Goal: Check status

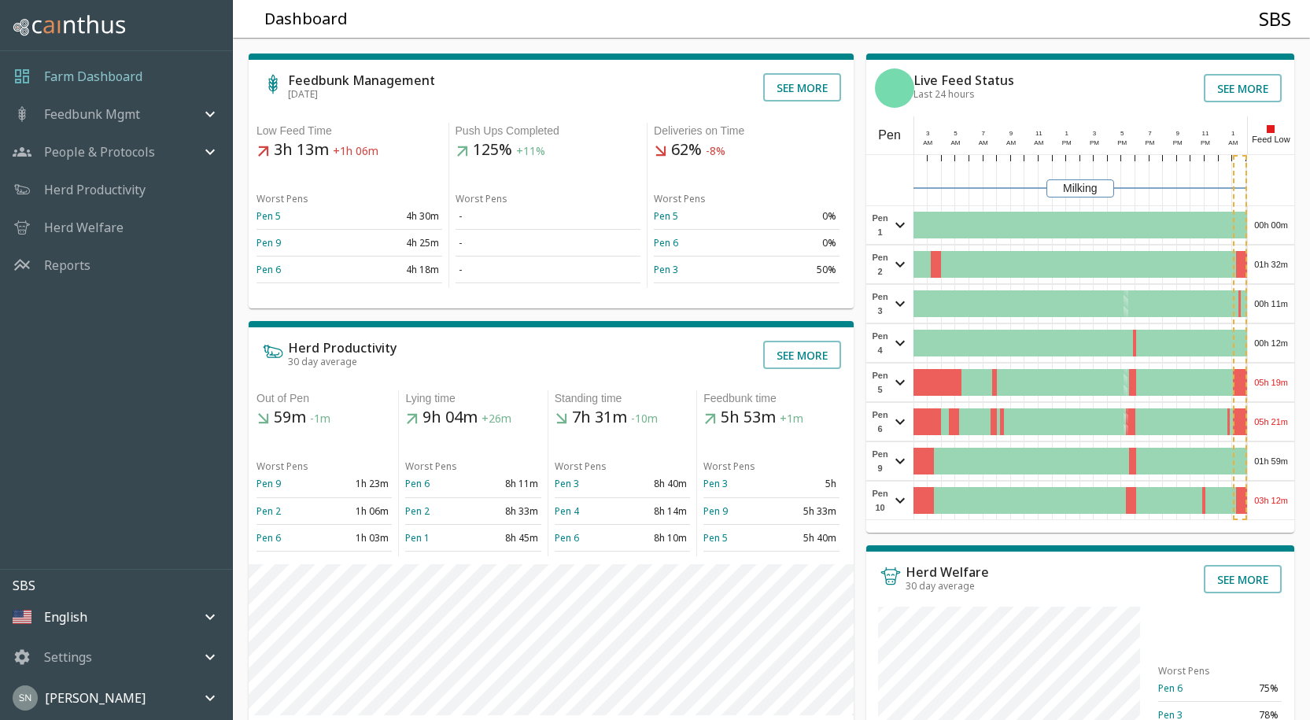
click at [1272, 220] on div "00h 00m" at bounding box center [1271, 225] width 46 height 38
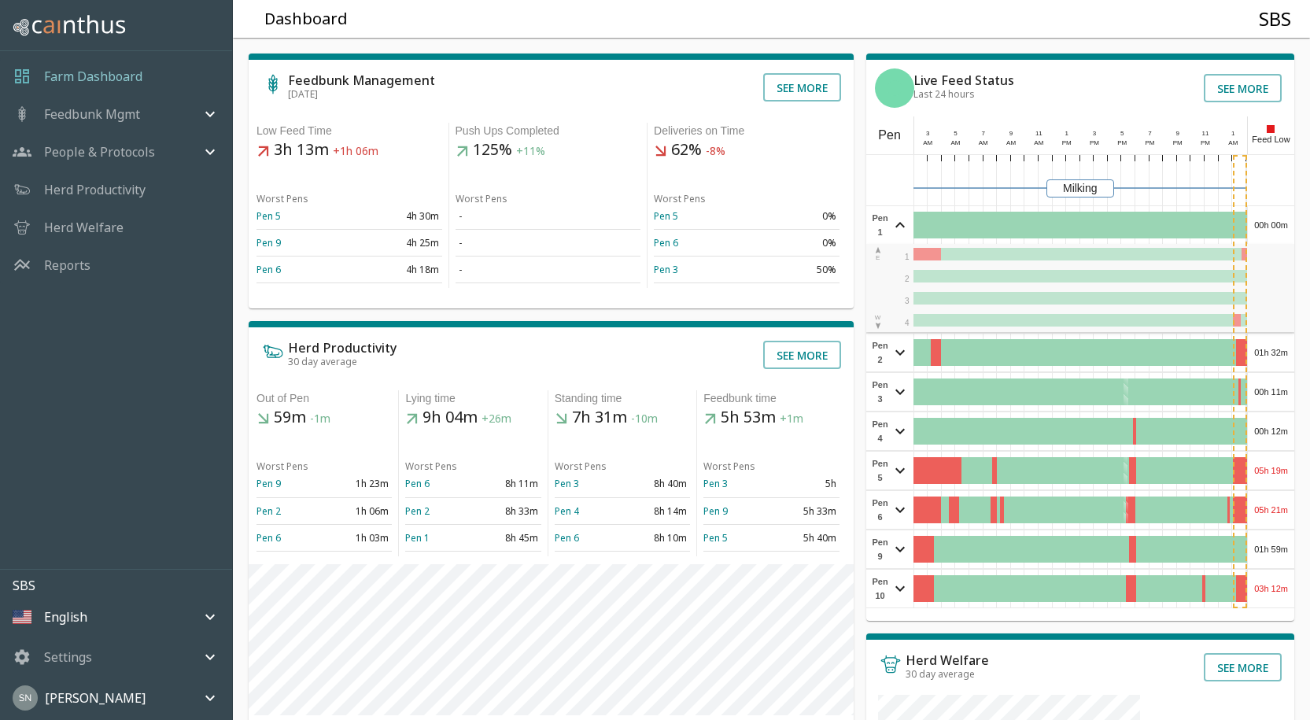
click at [1272, 220] on div "00h 00m" at bounding box center [1271, 225] width 46 height 38
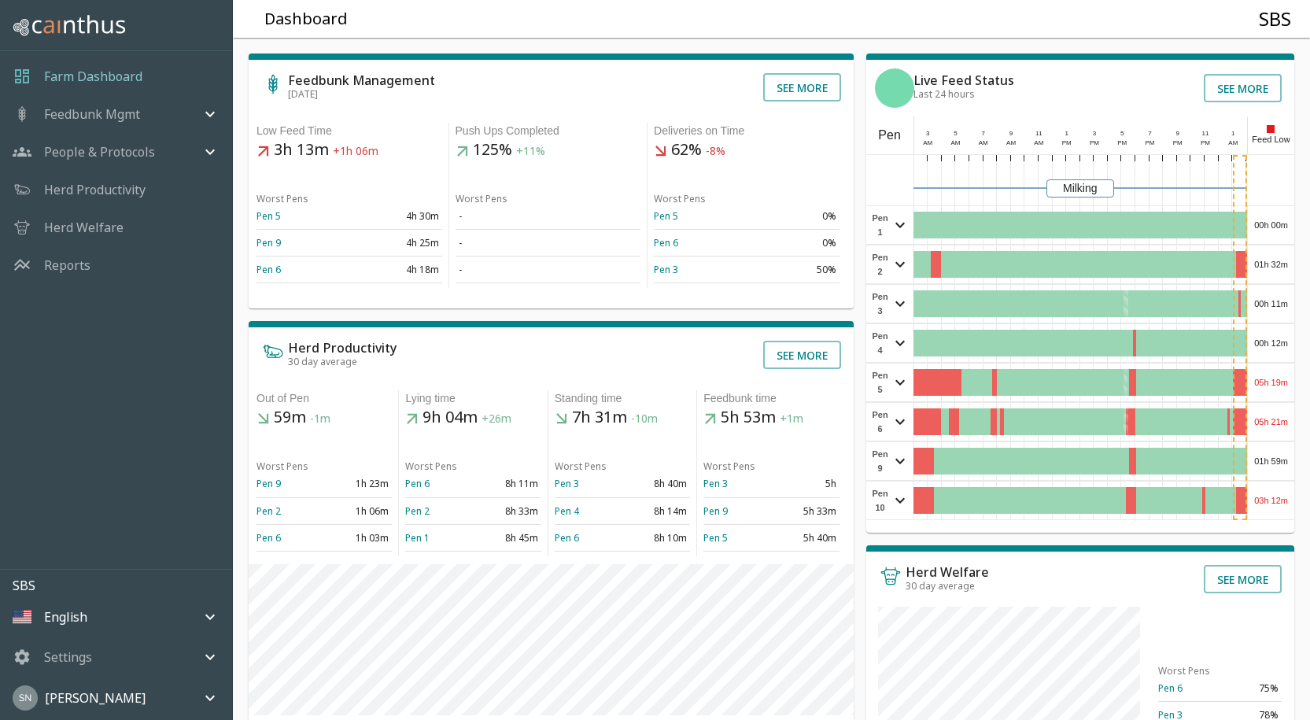
click at [1266, 257] on div "01h 32m" at bounding box center [1271, 264] width 46 height 38
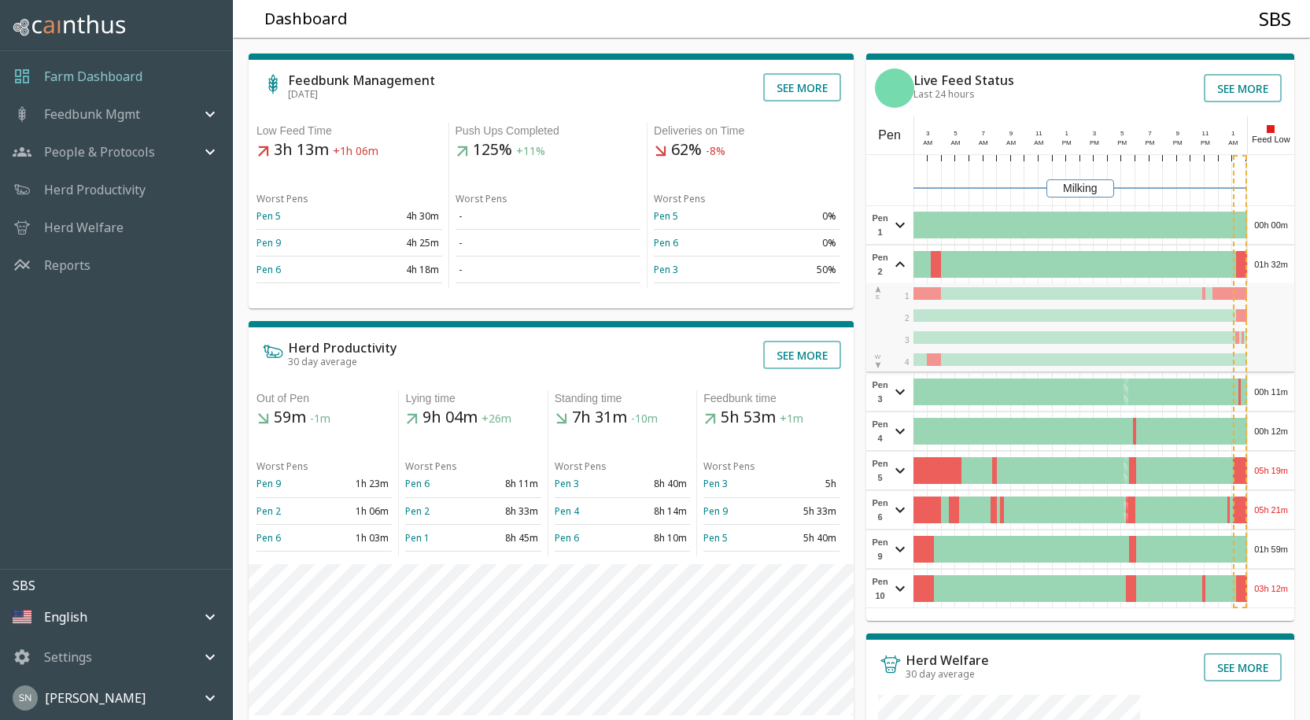
click at [1267, 257] on div "01h 32m" at bounding box center [1271, 264] width 46 height 38
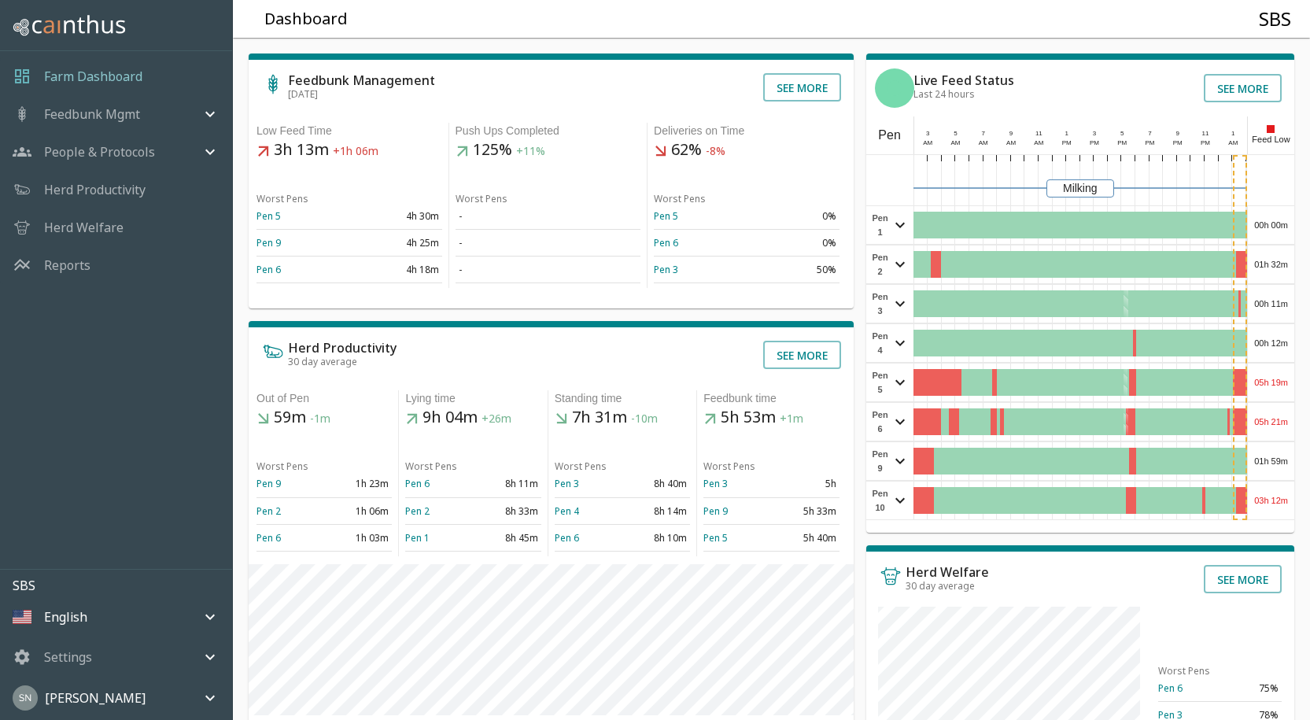
click at [1279, 299] on div "00h 11m" at bounding box center [1271, 304] width 46 height 38
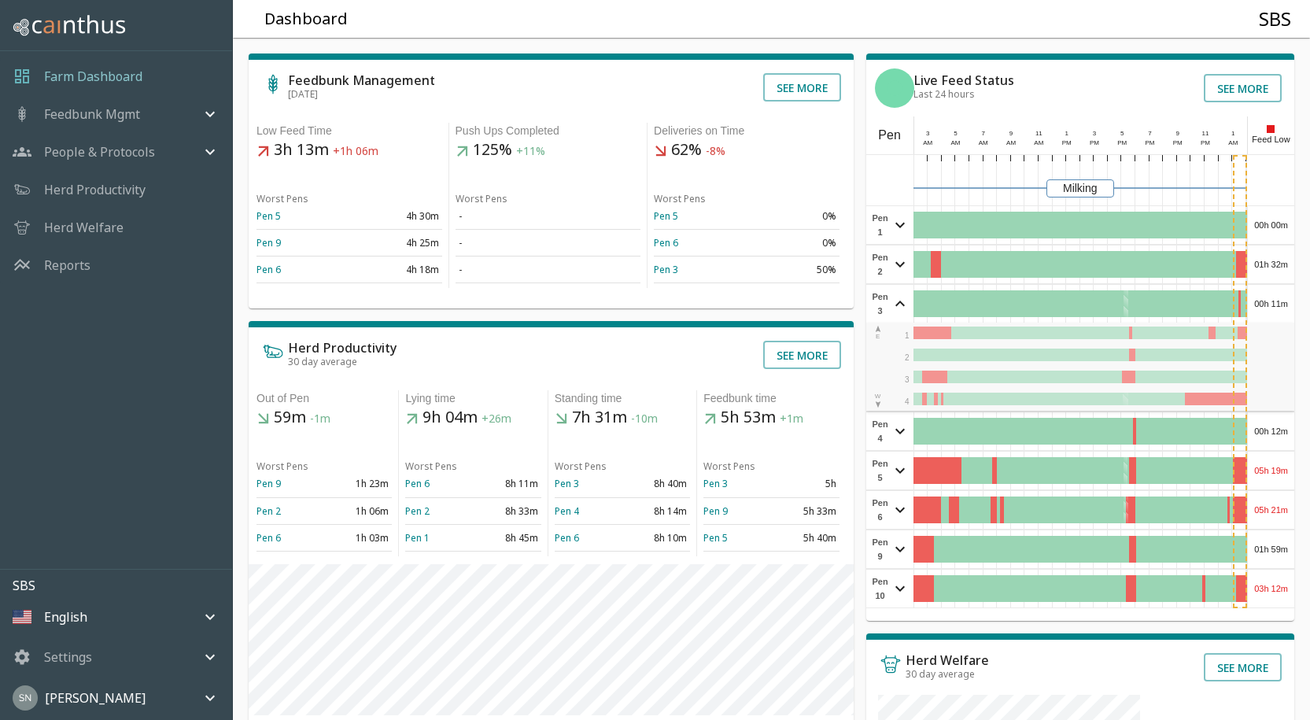
click at [1279, 299] on div "00h 11m" at bounding box center [1271, 304] width 46 height 38
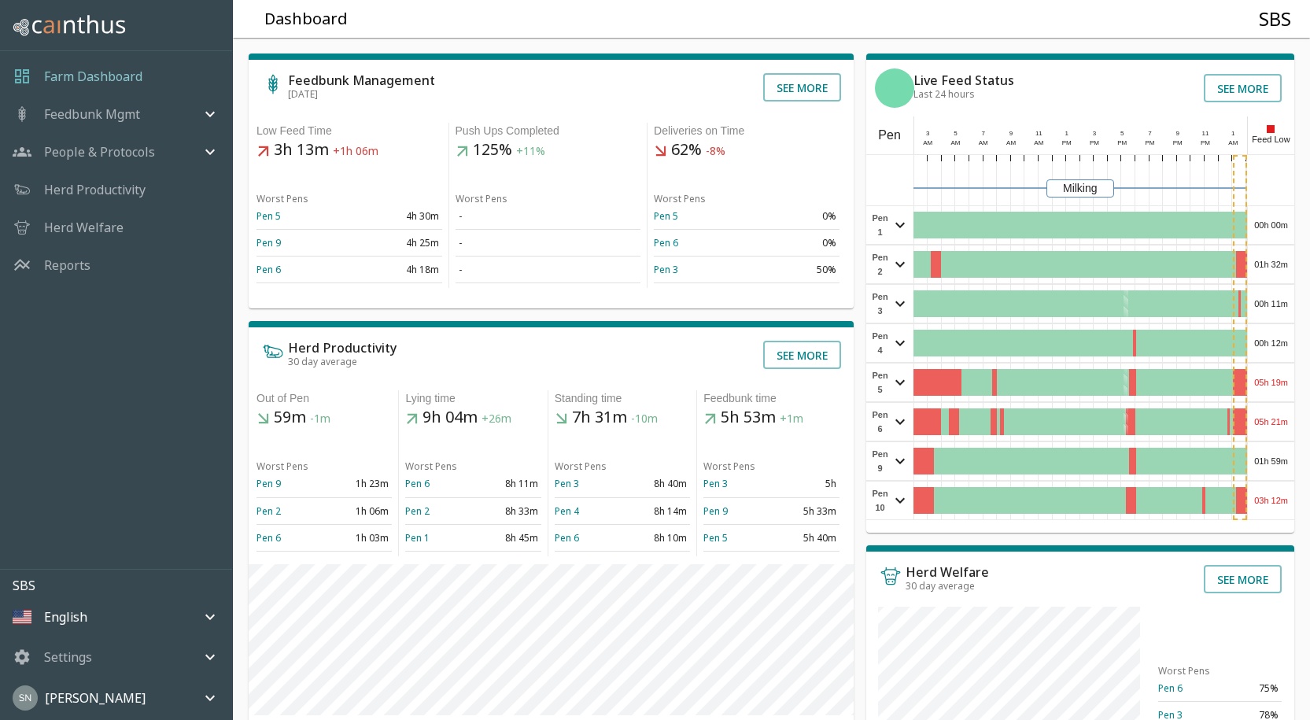
click at [1273, 341] on div "00h 12m" at bounding box center [1271, 343] width 46 height 38
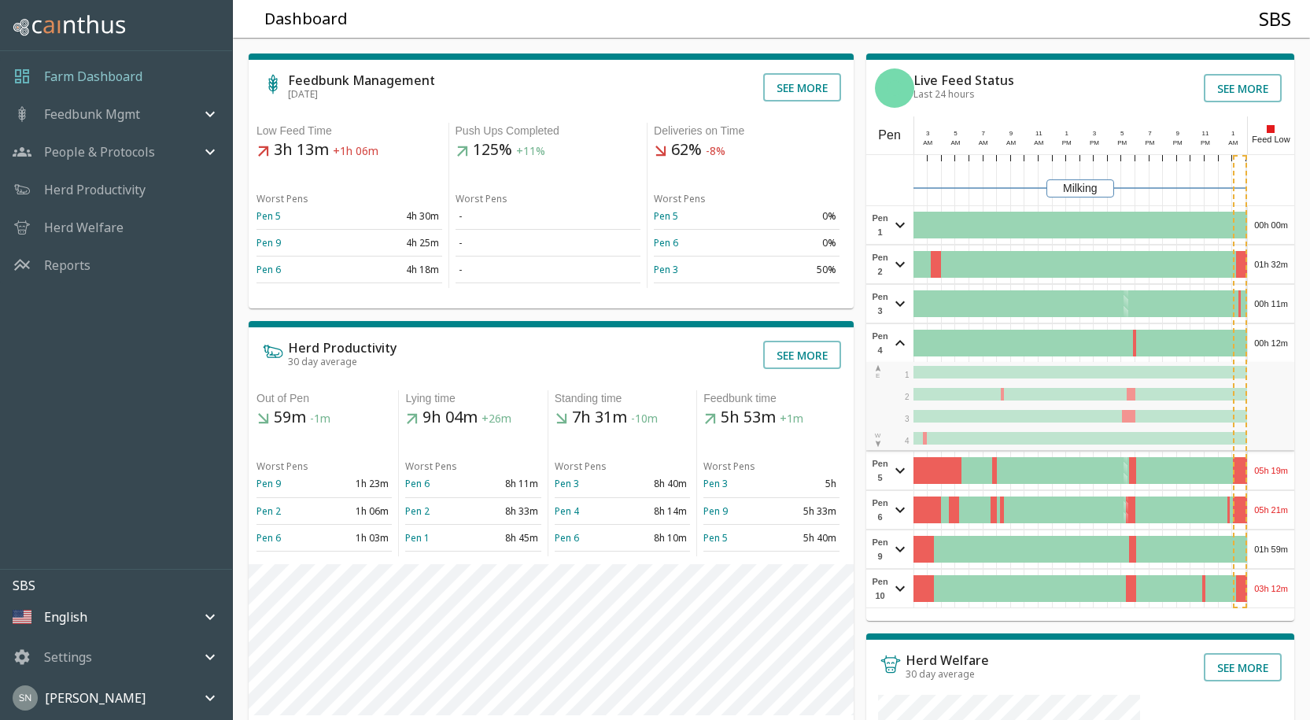
click at [1273, 341] on div "00h 12m" at bounding box center [1271, 343] width 46 height 38
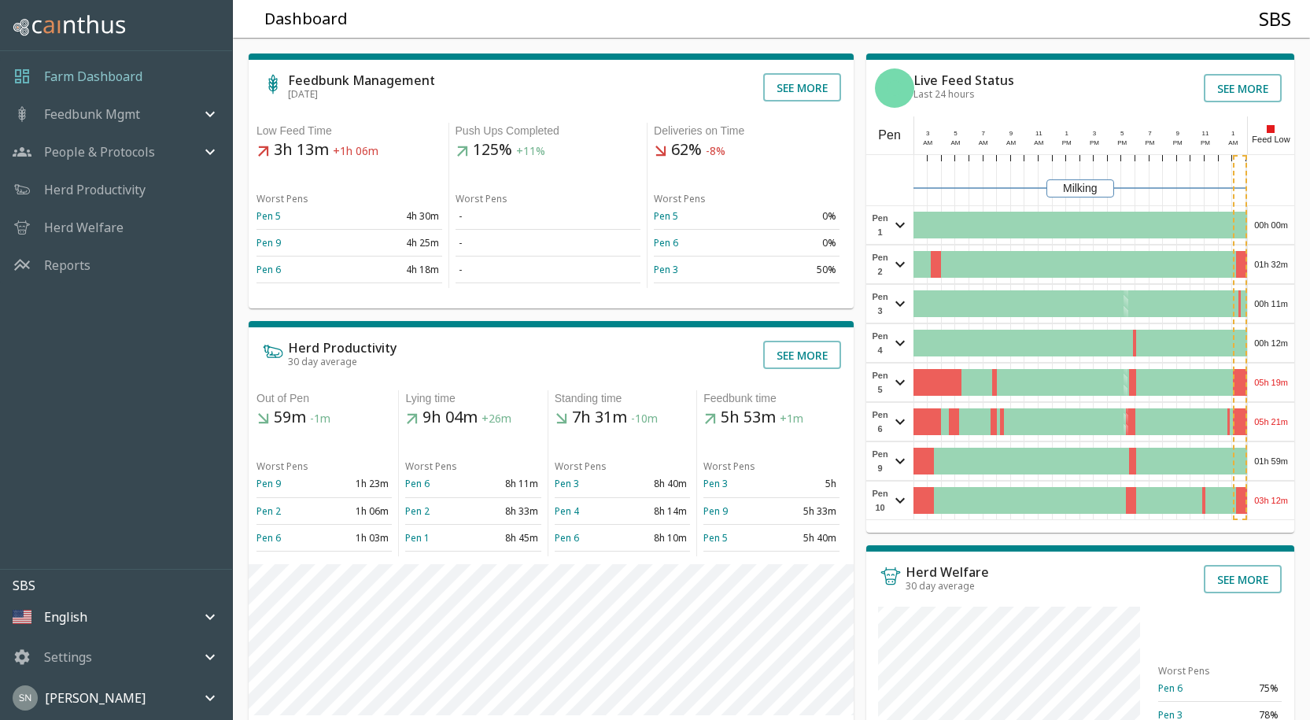
click at [1275, 381] on div "05h 19m" at bounding box center [1271, 383] width 46 height 38
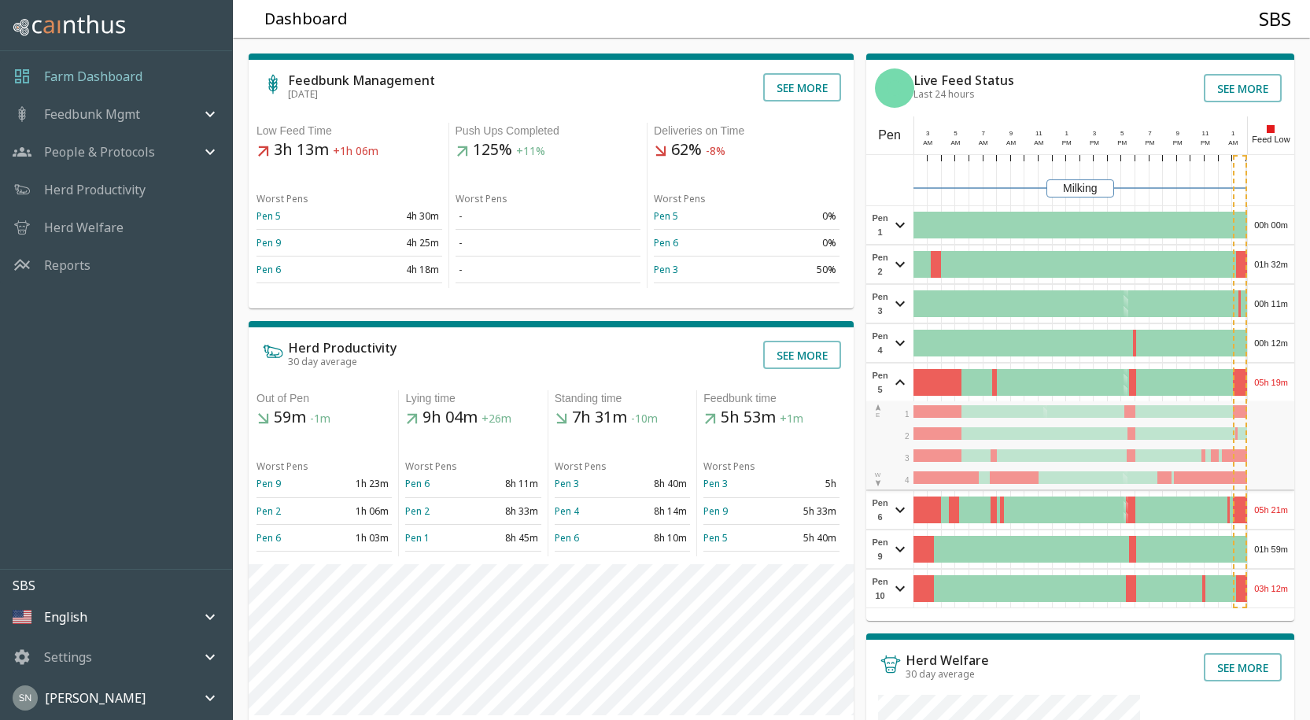
click at [1275, 381] on div "05h 19m" at bounding box center [1271, 383] width 46 height 38
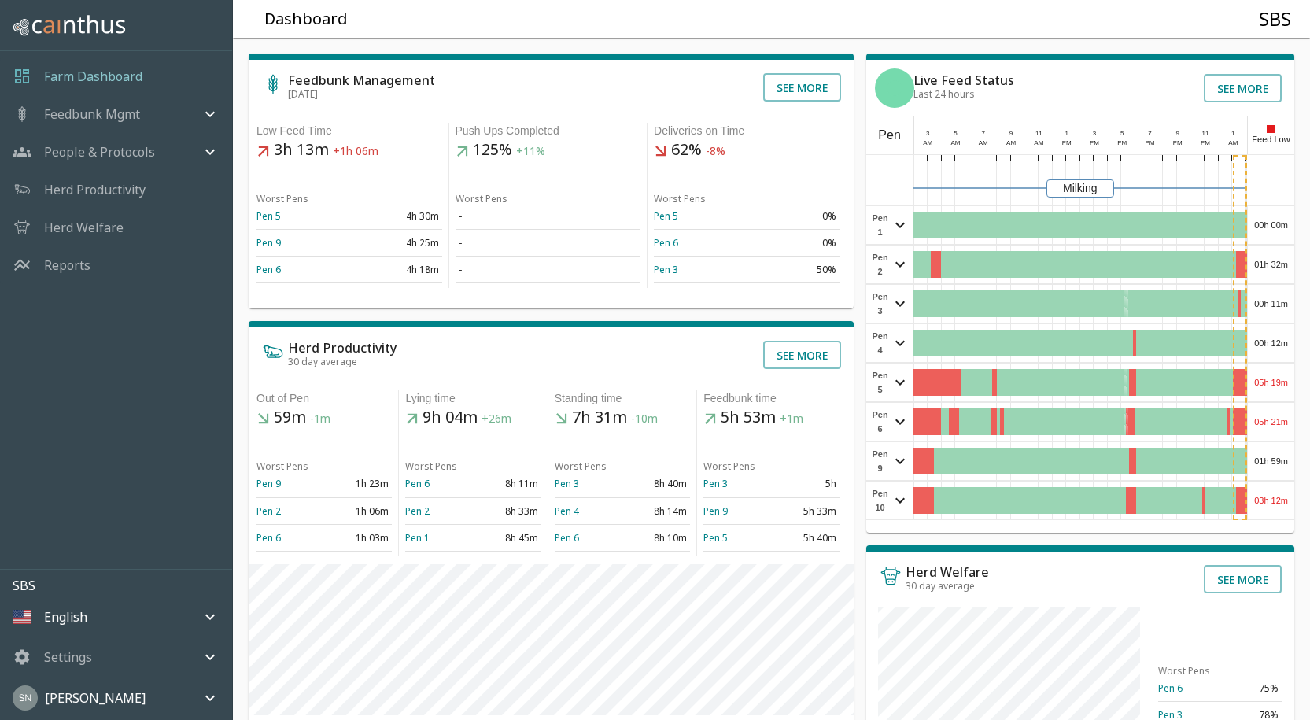
click at [1274, 382] on div "05h 19m" at bounding box center [1271, 383] width 46 height 38
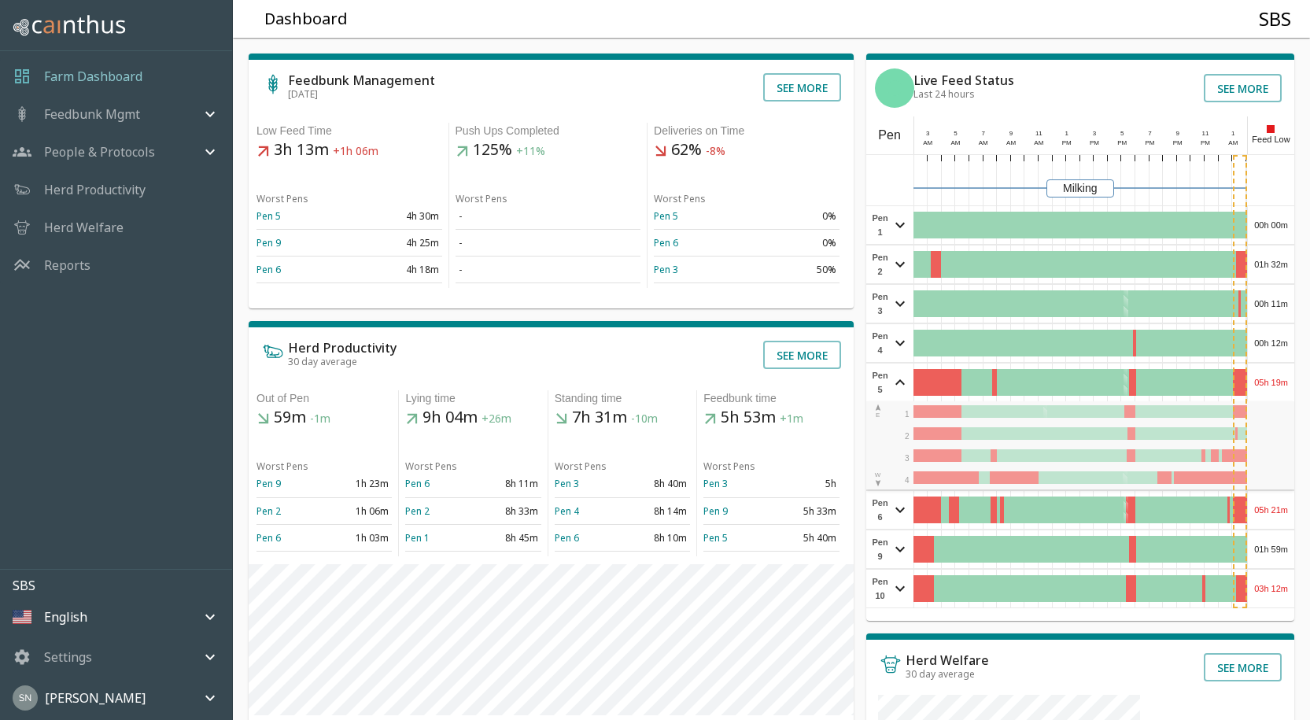
click at [1274, 381] on div "05h 19m" at bounding box center [1271, 383] width 46 height 38
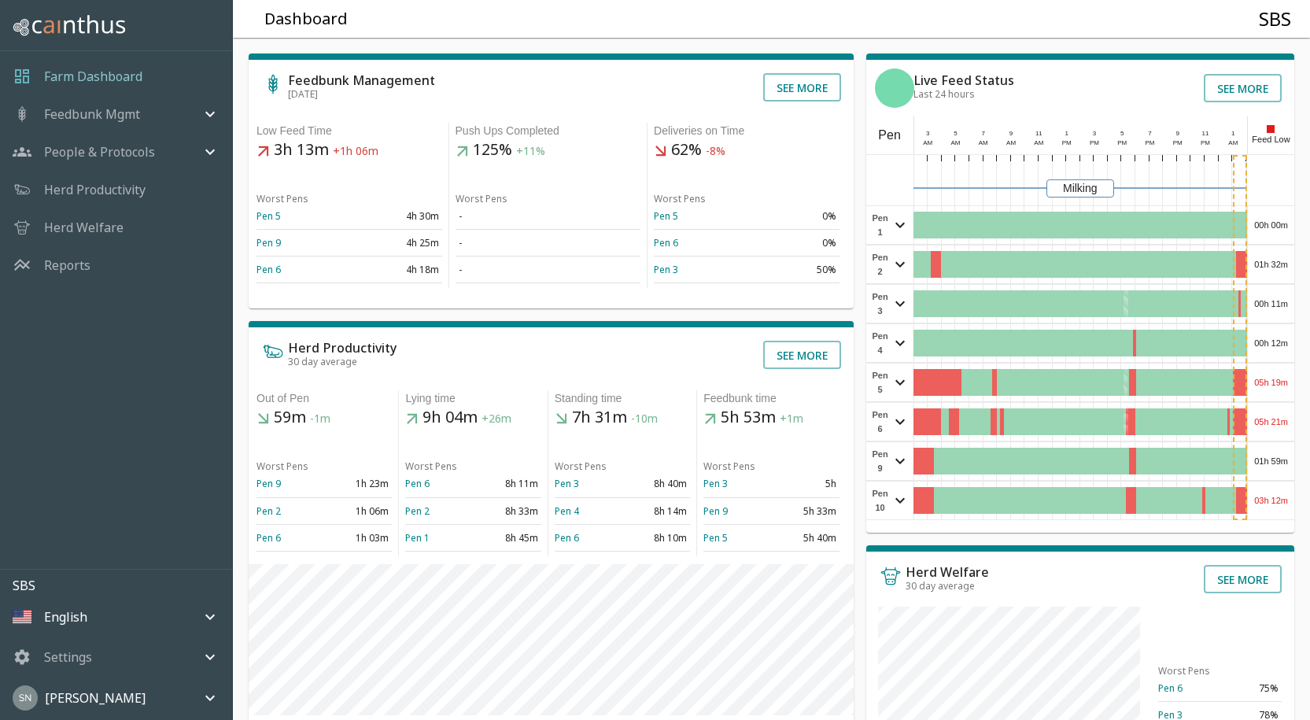
click at [1270, 412] on div "05h 21m" at bounding box center [1271, 422] width 46 height 38
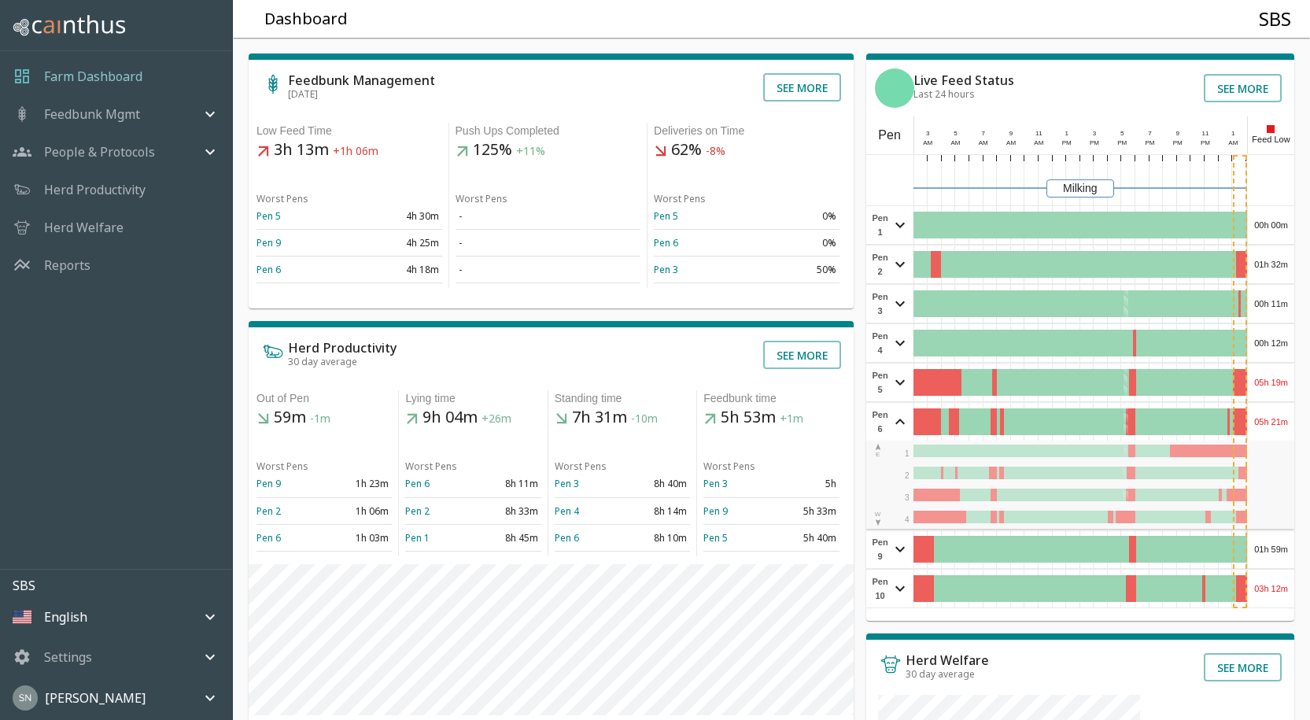
click at [1271, 412] on div "05h 21m" at bounding box center [1271, 422] width 46 height 38
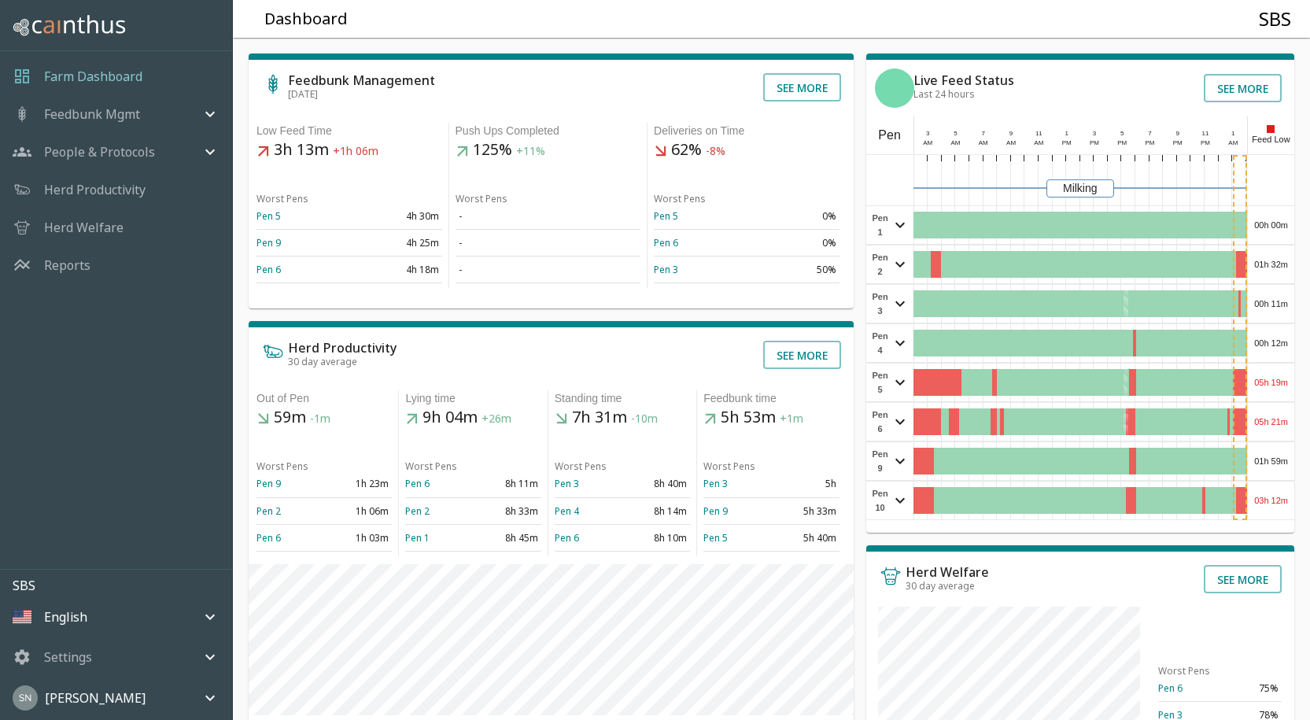
click at [1272, 411] on div "05h 21m" at bounding box center [1271, 422] width 46 height 38
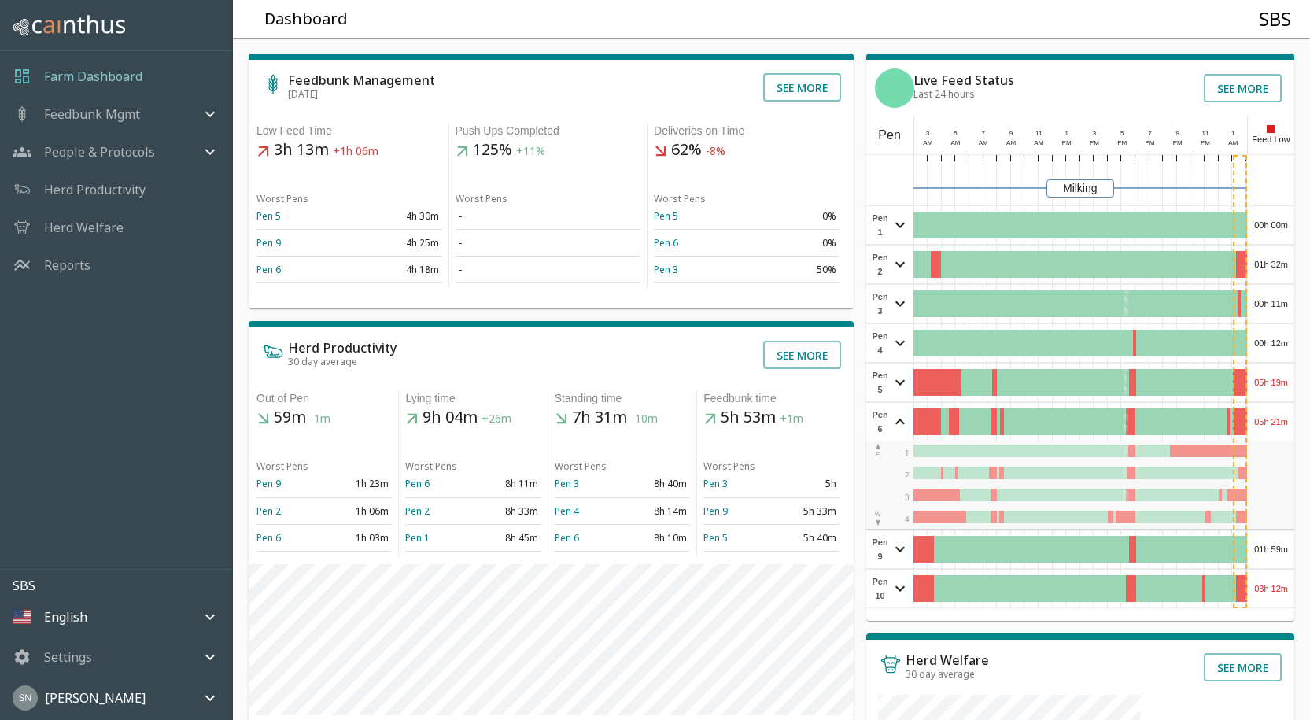
click at [1273, 407] on div "05h 21m" at bounding box center [1271, 422] width 46 height 38
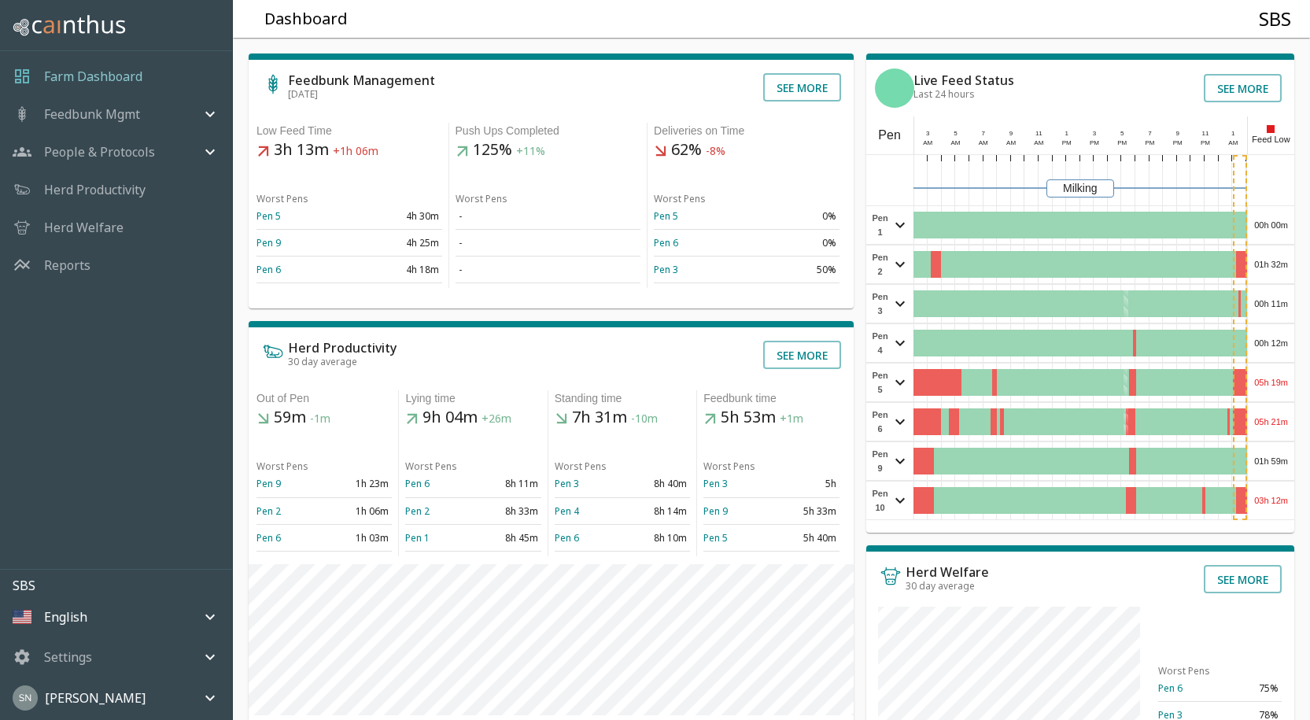
click at [1265, 459] on div "01h 59m" at bounding box center [1271, 461] width 46 height 38
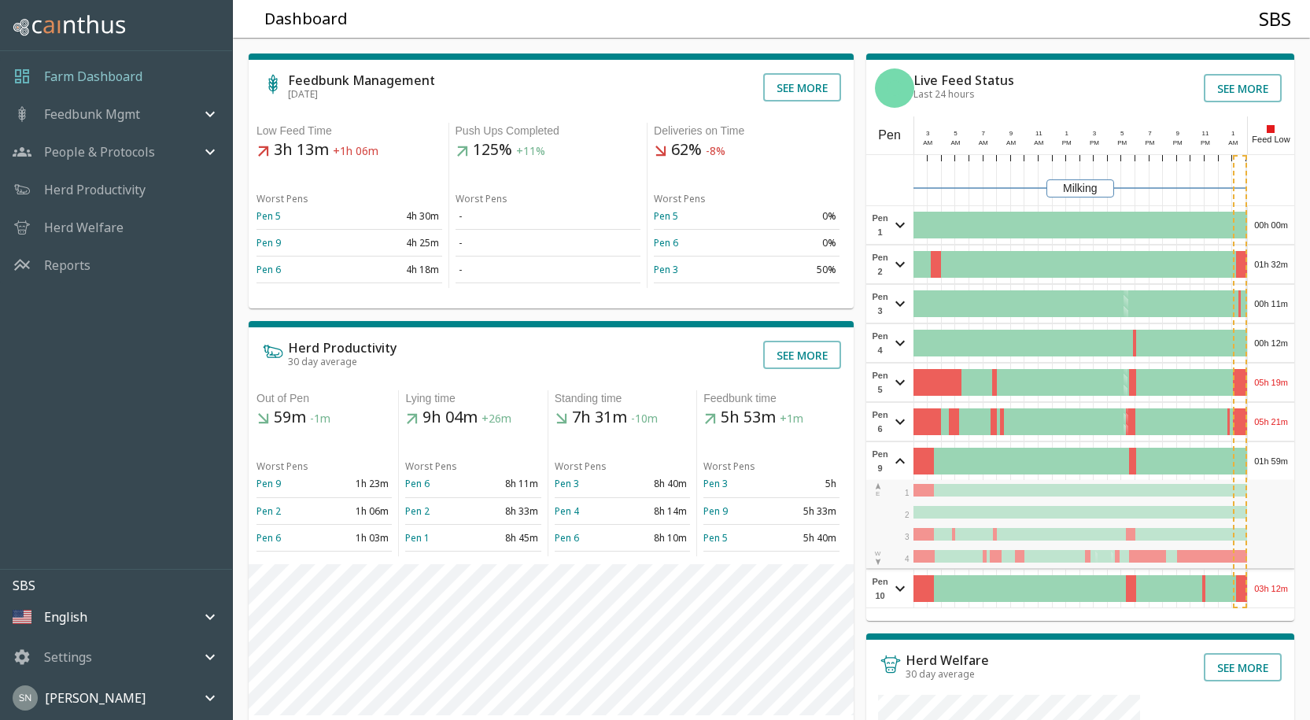
click at [1266, 459] on div "01h 59m" at bounding box center [1271, 461] width 46 height 38
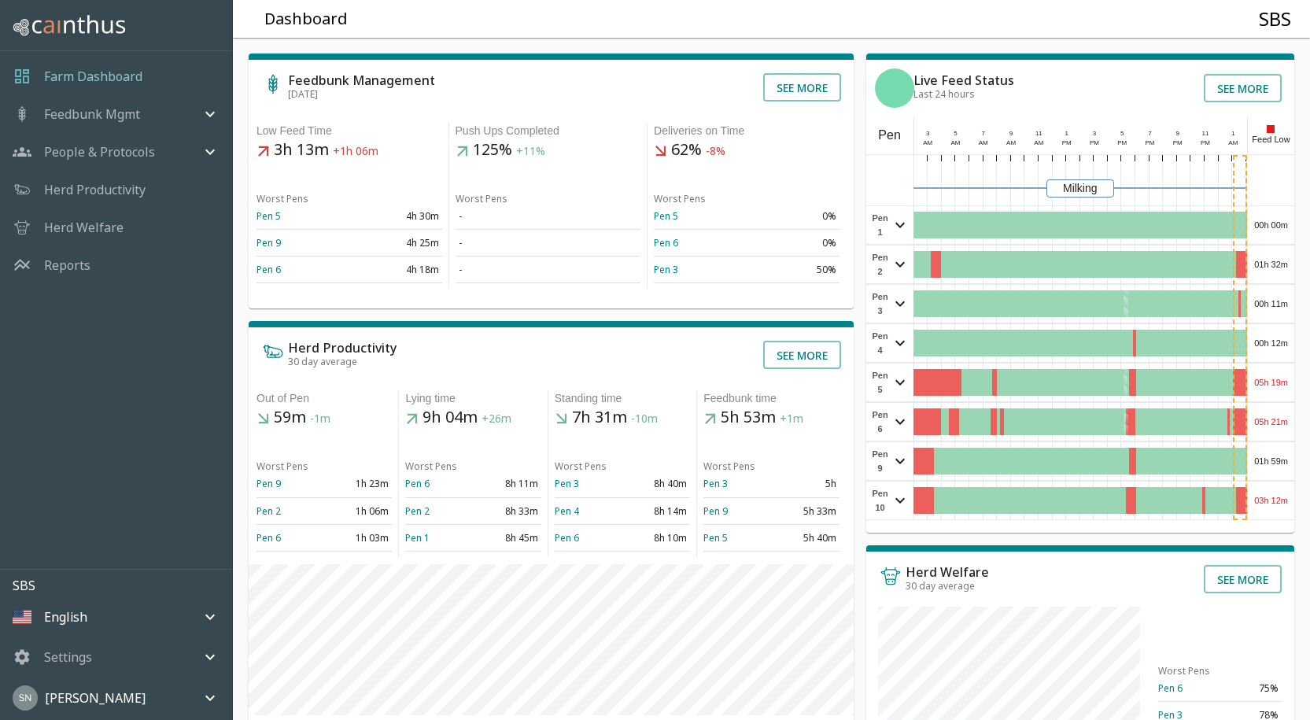
click at [1273, 499] on div "03h 12m" at bounding box center [1271, 501] width 46 height 38
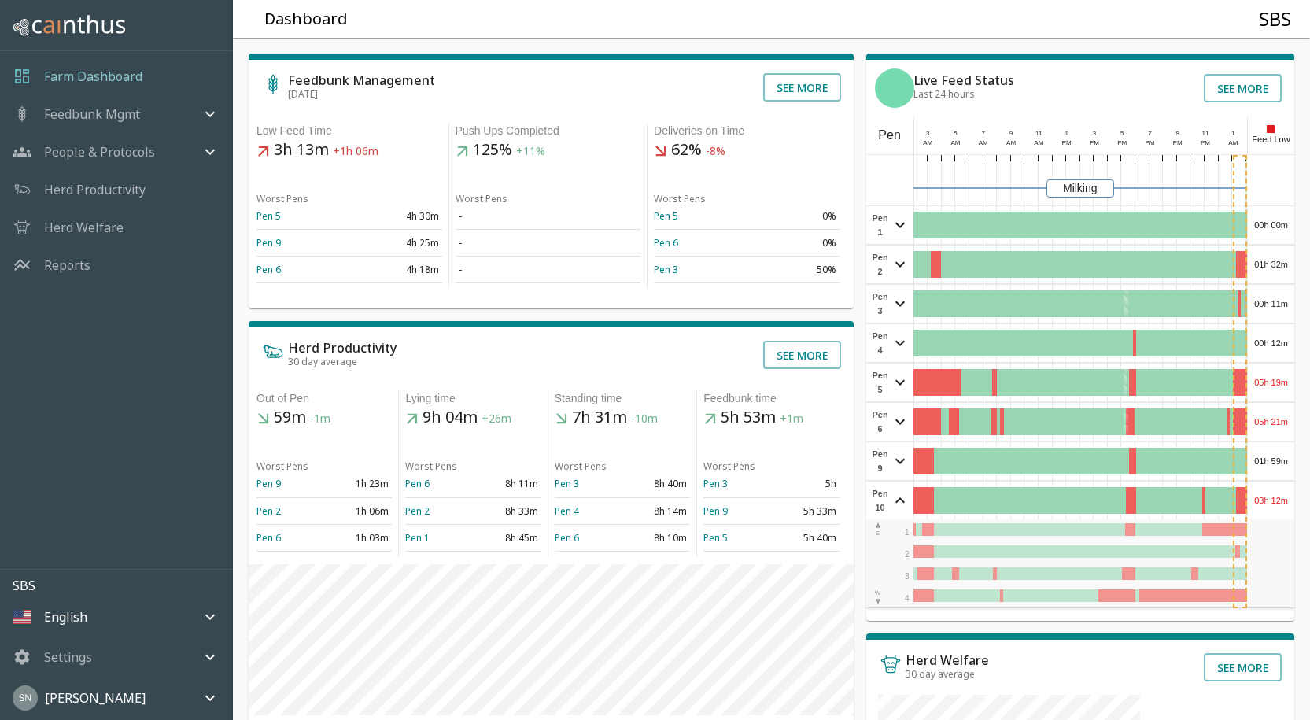
click at [1278, 497] on div "03h 12m" at bounding box center [1271, 501] width 46 height 38
